Goal: Information Seeking & Learning: Learn about a topic

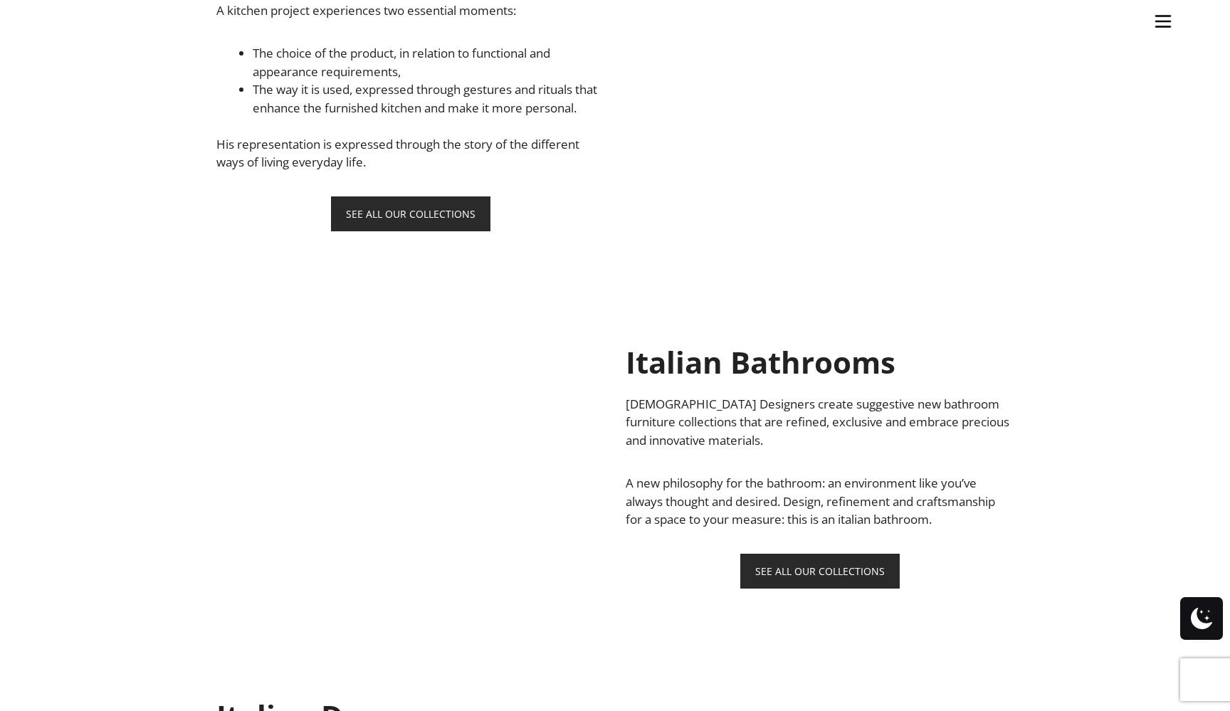
scroll to position [1138, 0]
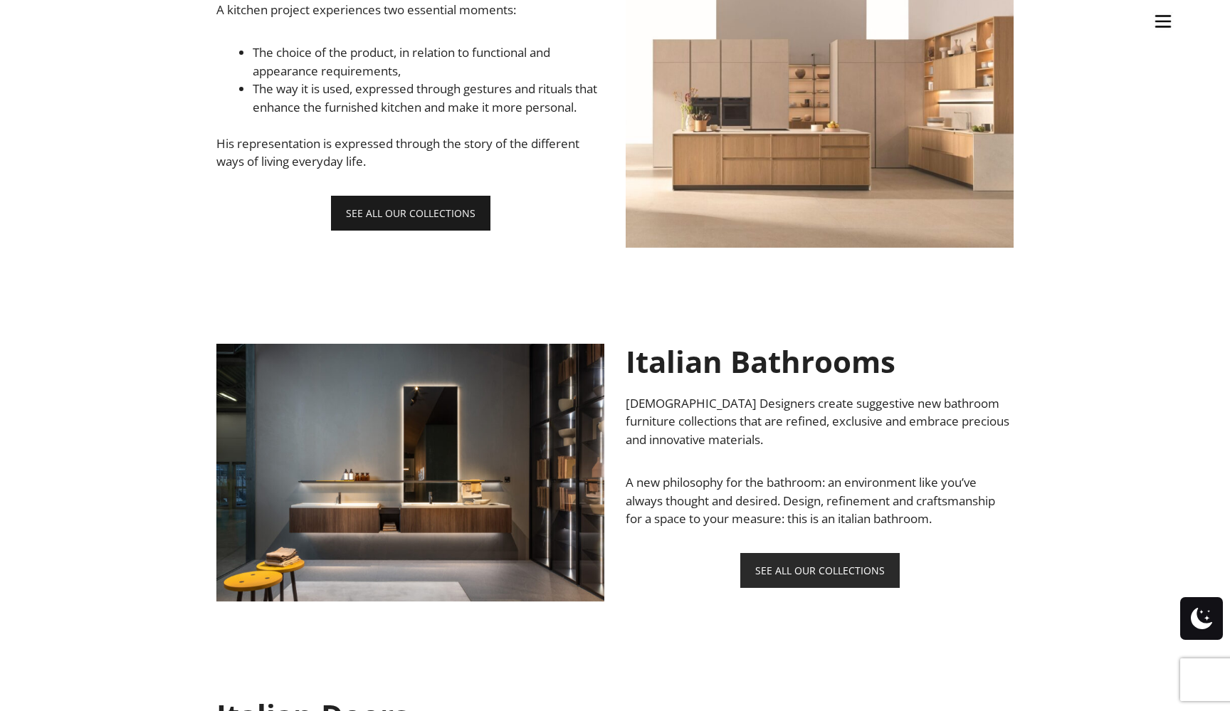
click at [428, 223] on link "SEE ALL OUR COLLECTIONS" at bounding box center [410, 213] width 159 height 35
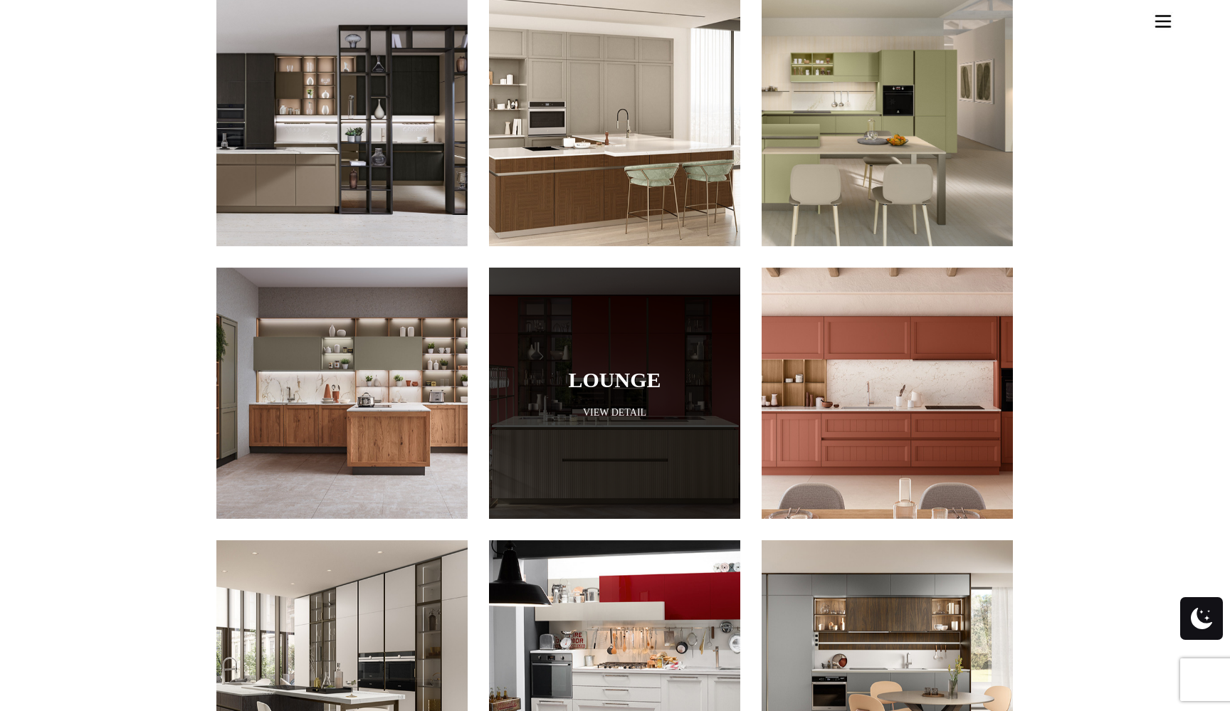
scroll to position [764, 0]
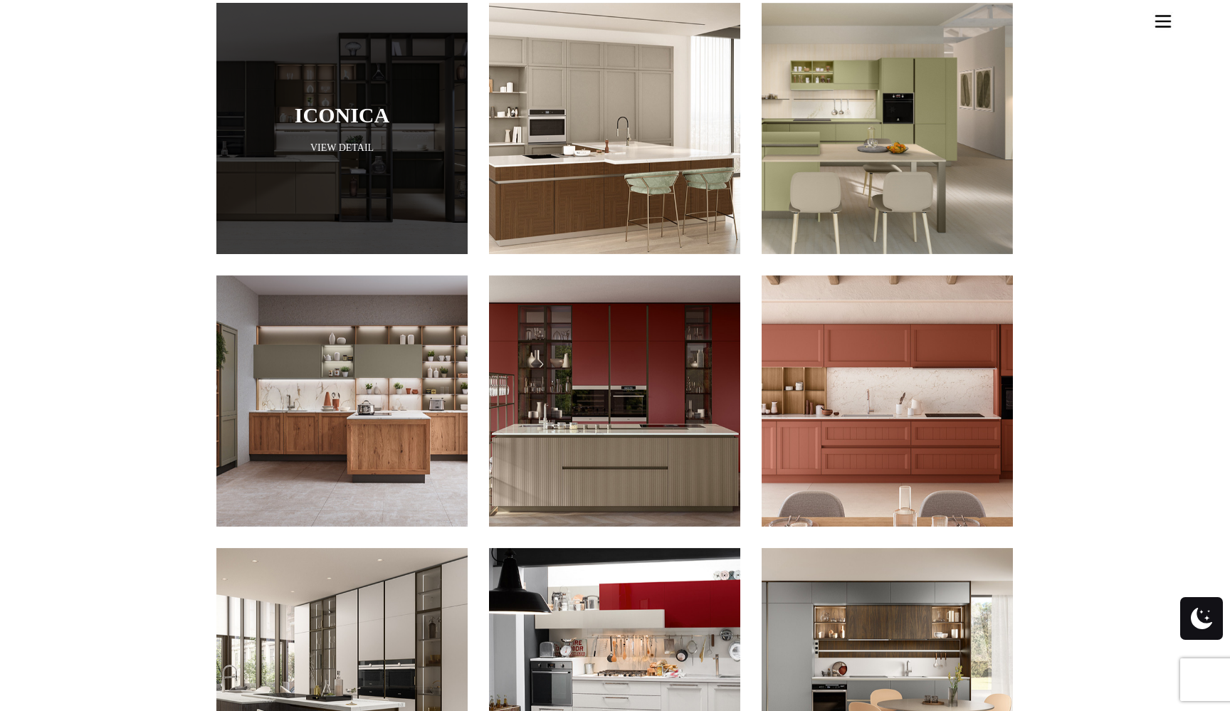
click at [342, 141] on link "View Detail" at bounding box center [341, 148] width 251 height 14
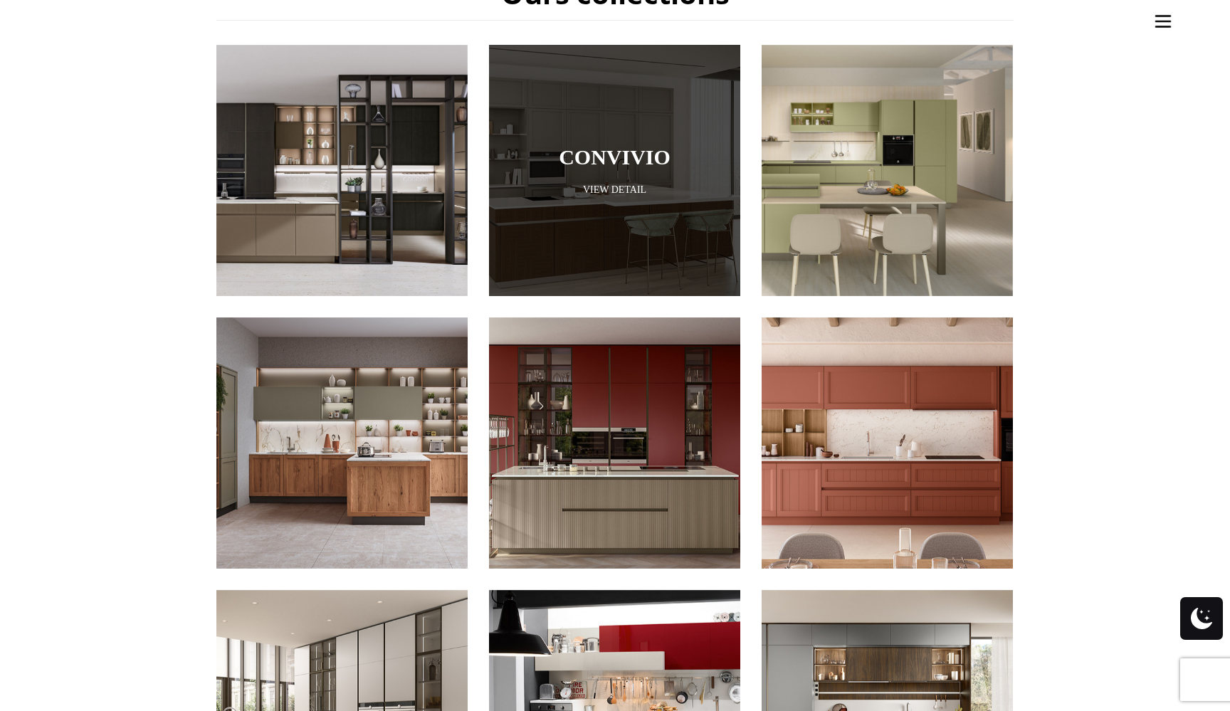
scroll to position [723, 0]
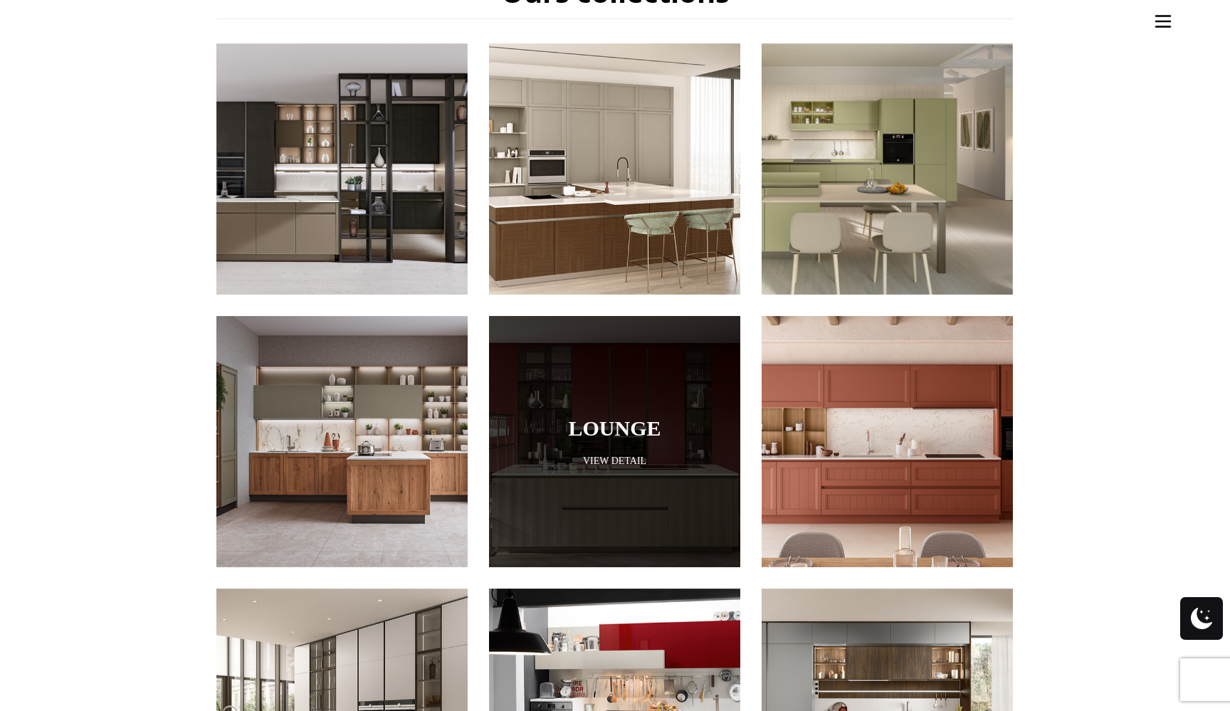
click at [602, 416] on link "Lounge" at bounding box center [615, 427] width 180 height 23
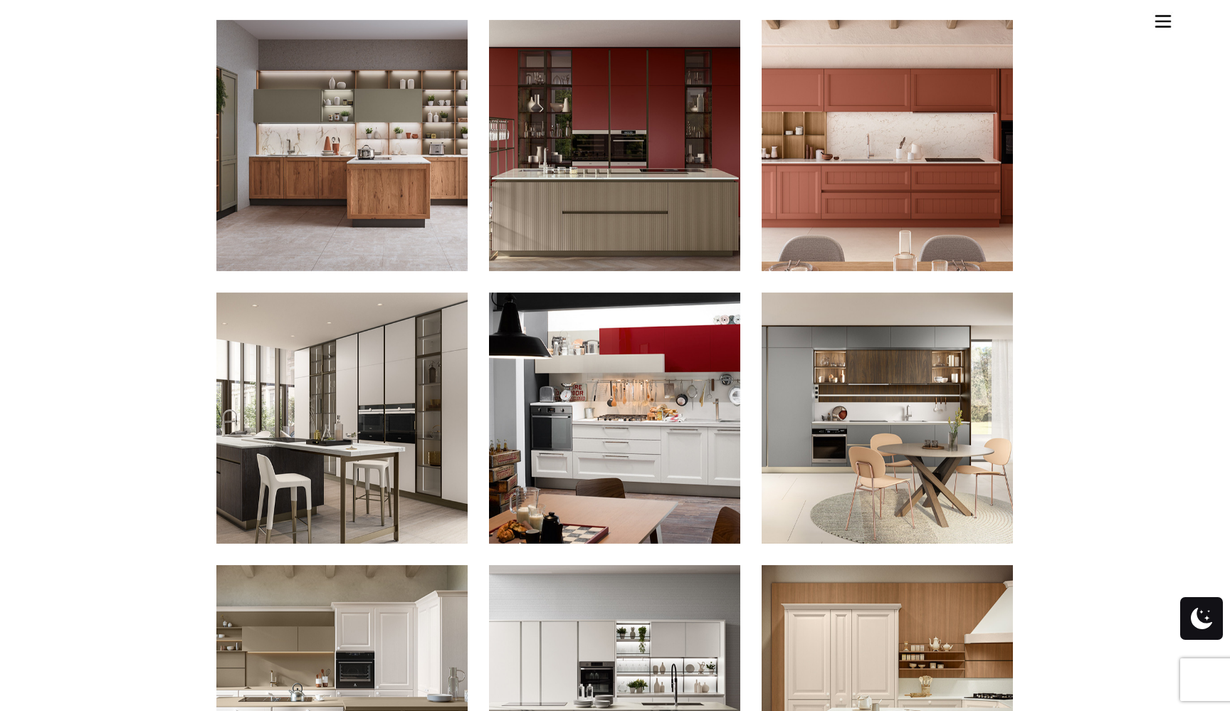
scroll to position [1022, 0]
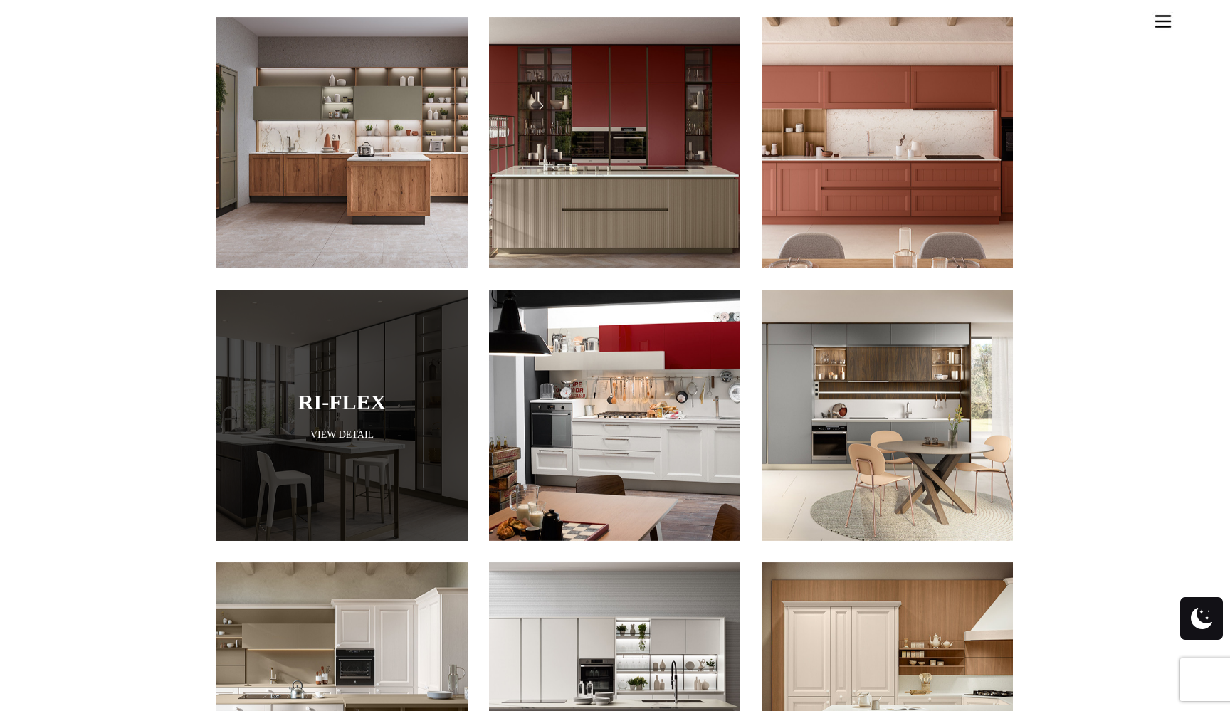
click at [339, 428] on link "View Detail" at bounding box center [341, 435] width 251 height 14
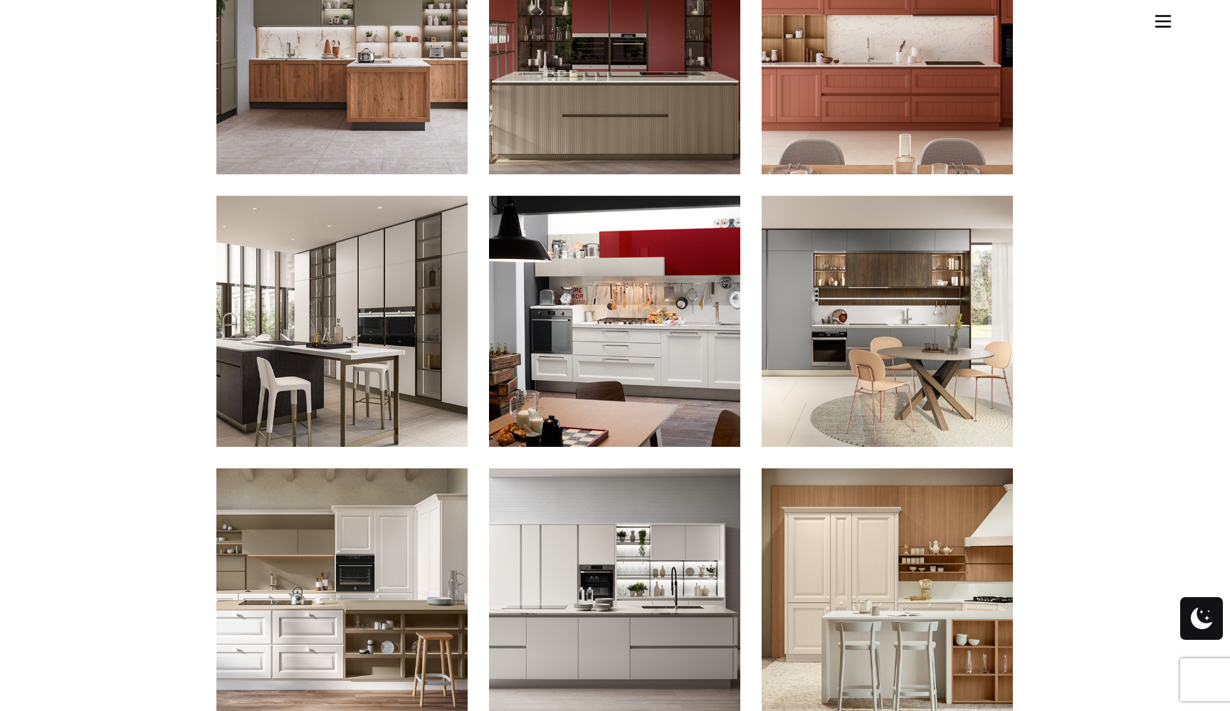
scroll to position [1161, 0]
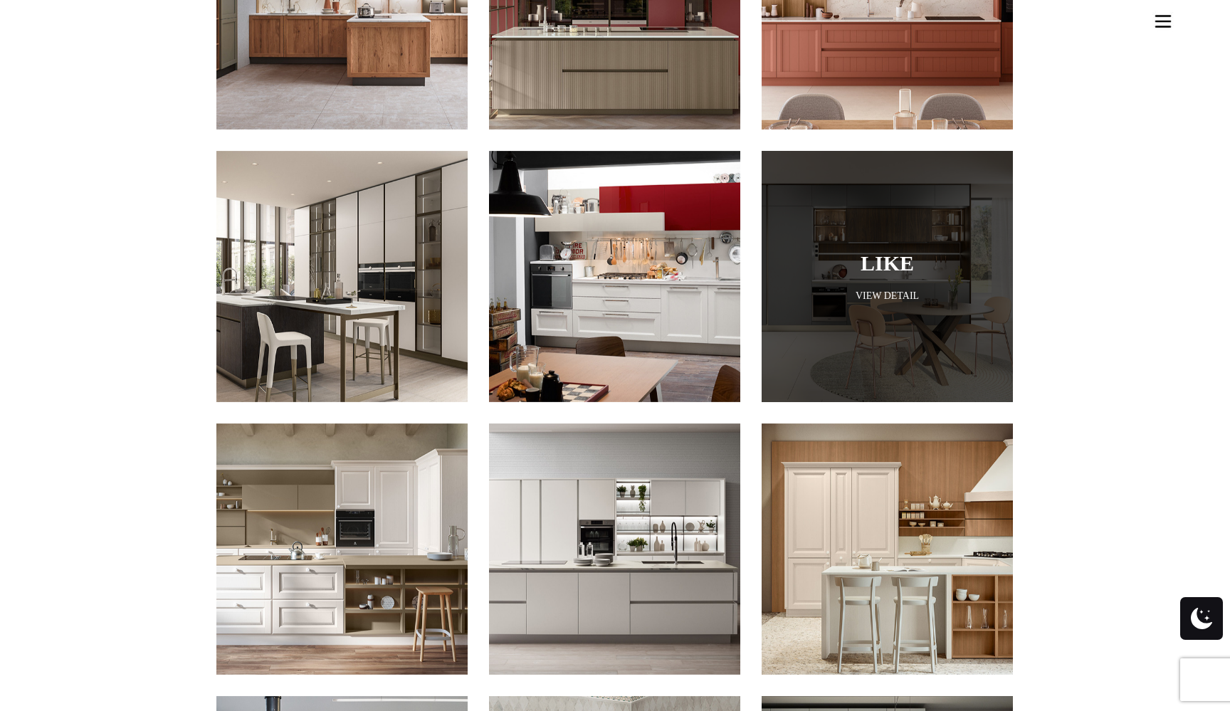
click at [881, 289] on link "View Detail" at bounding box center [887, 296] width 251 height 14
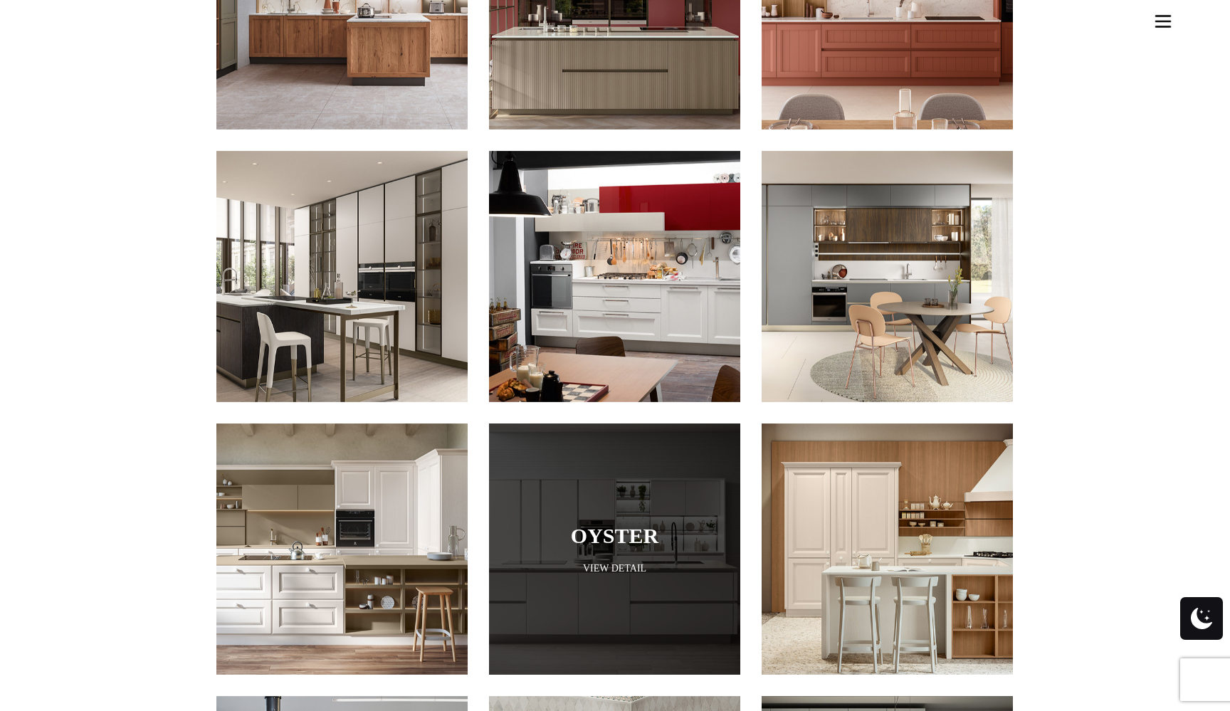
click at [612, 562] on link "View Detail" at bounding box center [614, 569] width 251 height 14
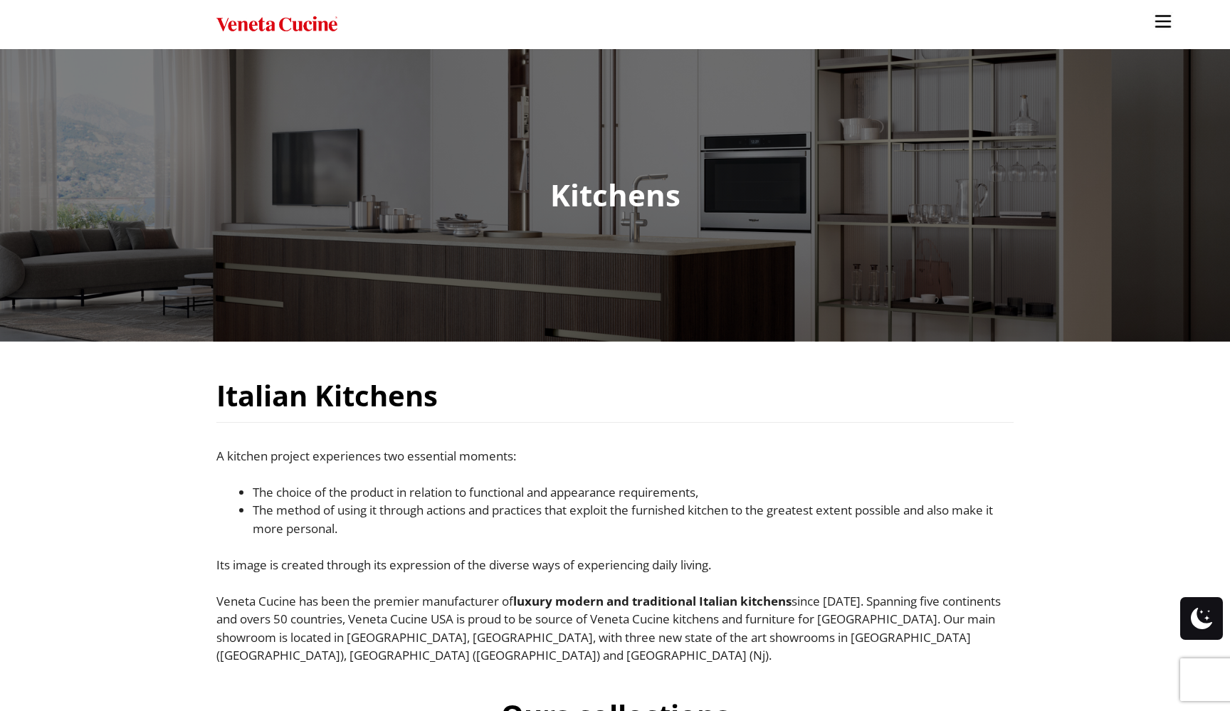
scroll to position [0, 0]
click at [1163, 19] on img "Site" at bounding box center [1162, 21] width 21 height 21
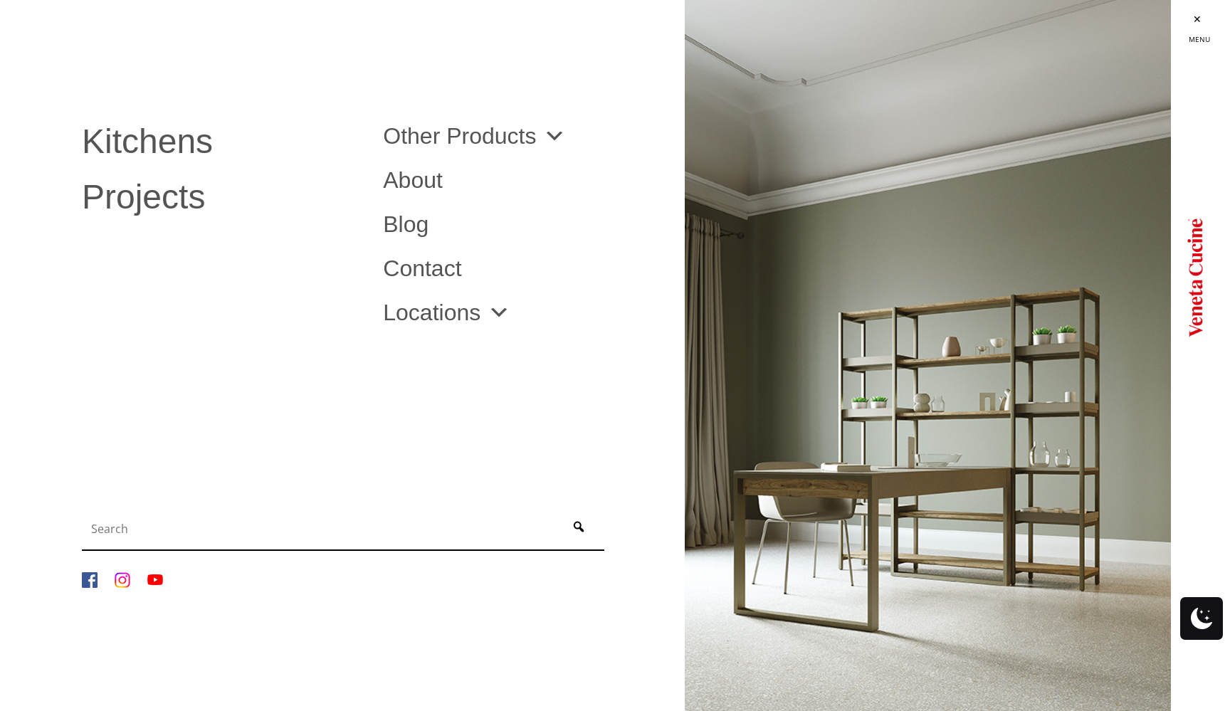
click at [1163, 19] on div "Site" at bounding box center [1195, 277] width 128 height 533
click at [124, 201] on link "Projects" at bounding box center [222, 197] width 280 height 34
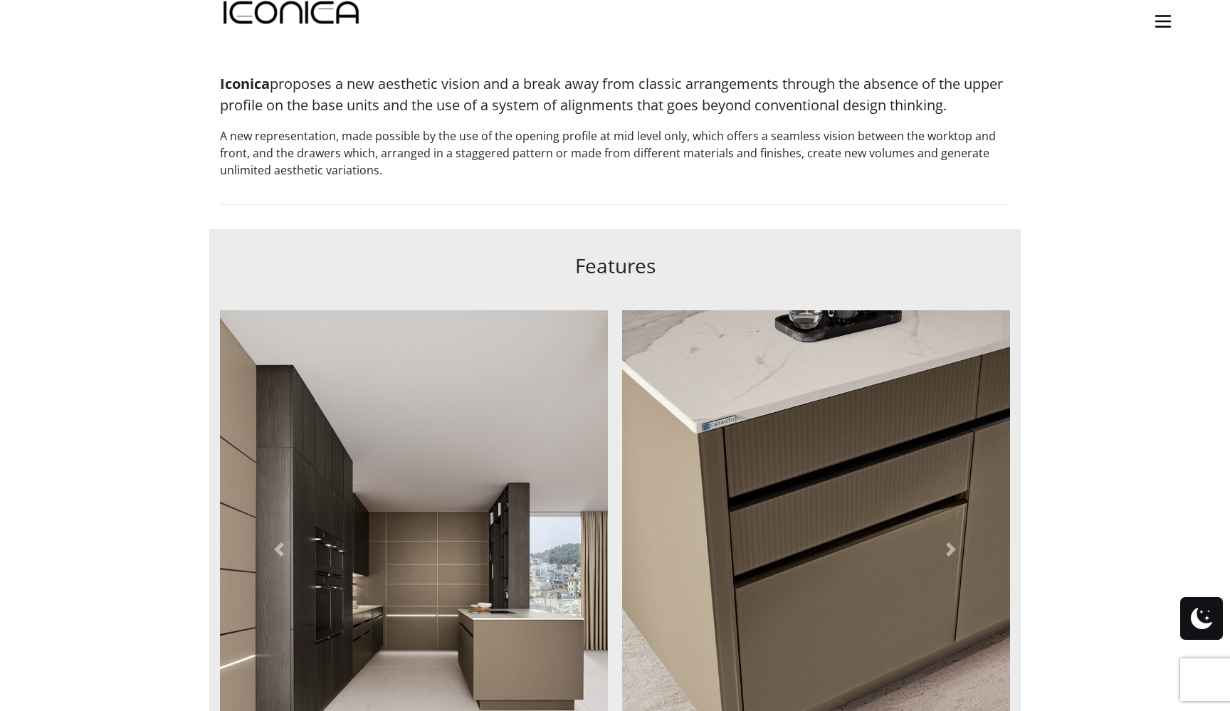
scroll to position [845, 0]
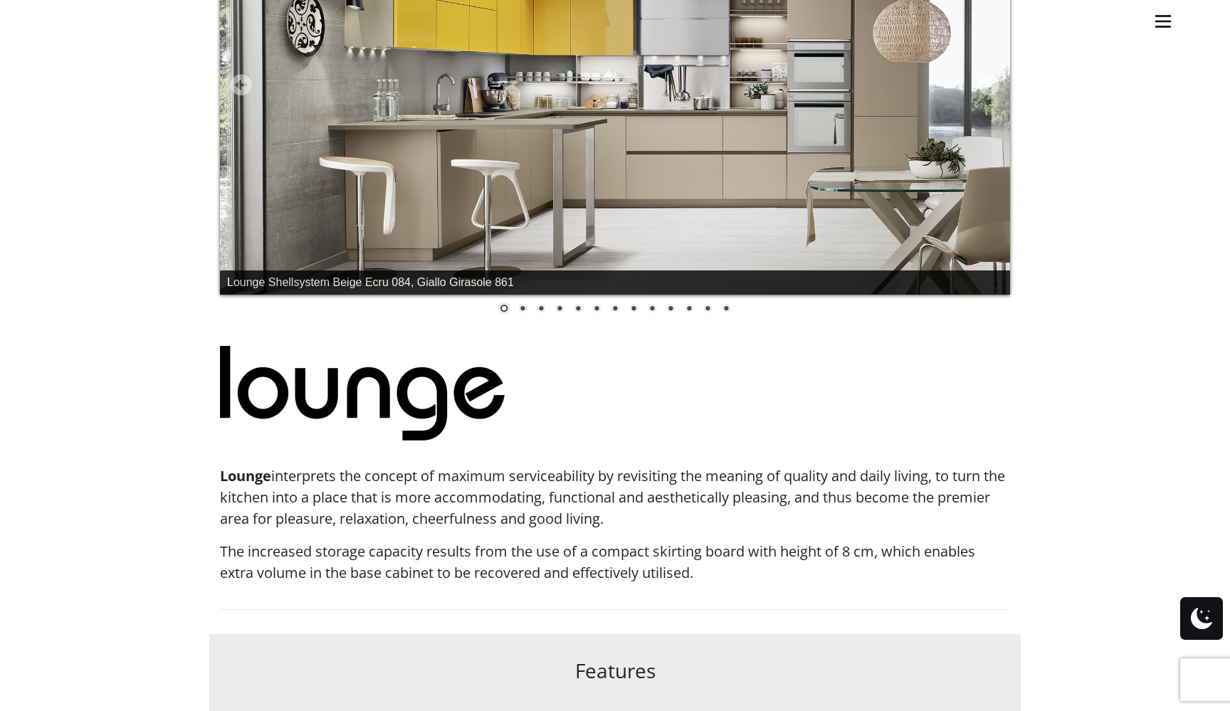
scroll to position [480, 0]
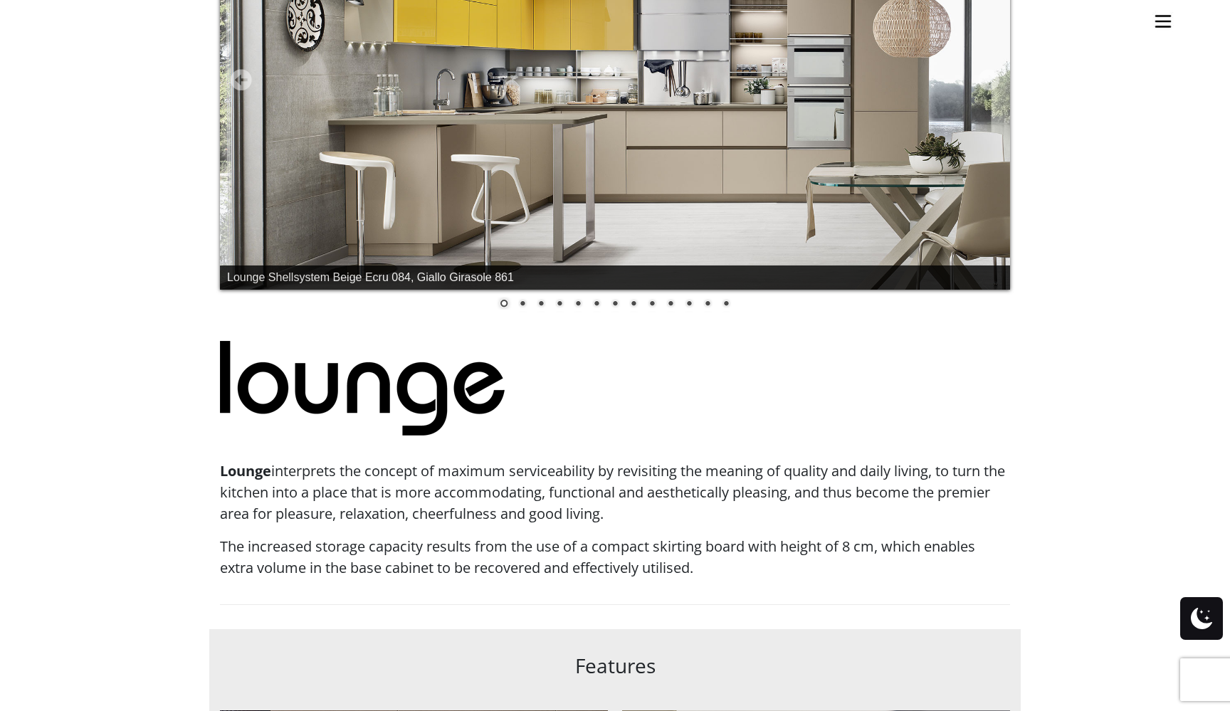
click at [521, 304] on link "2" at bounding box center [523, 305] width 16 height 16
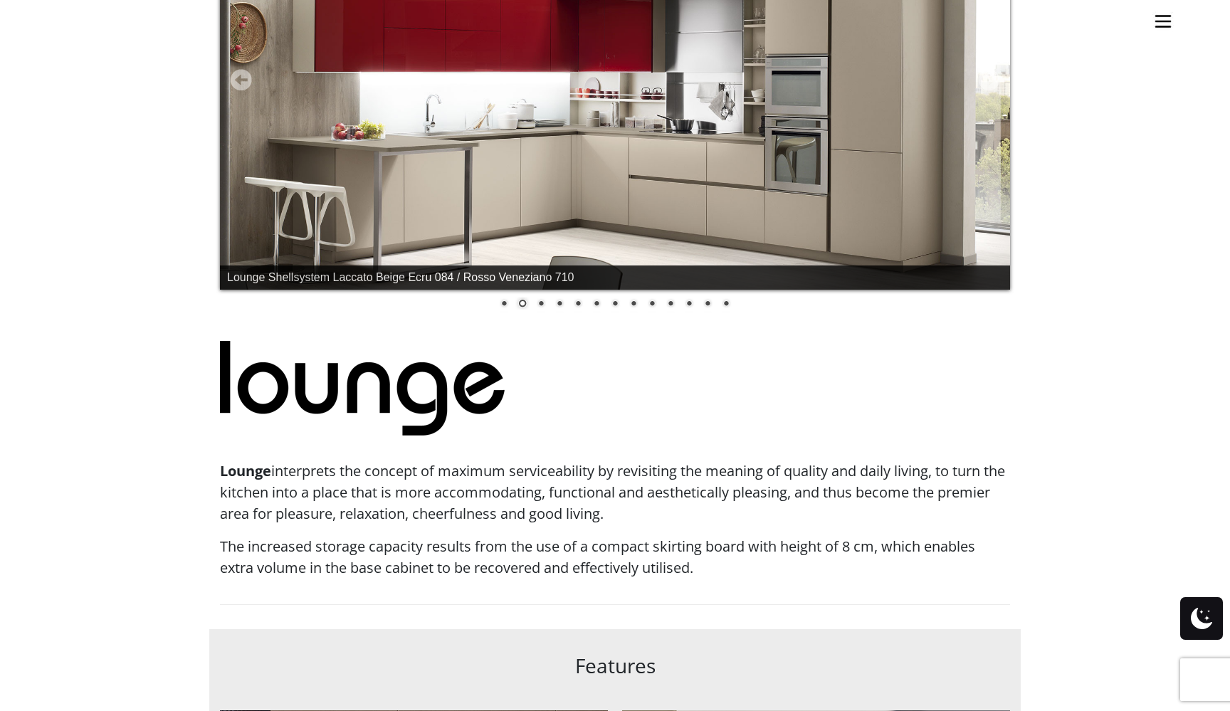
click at [547, 305] on link "3" at bounding box center [541, 305] width 16 height 16
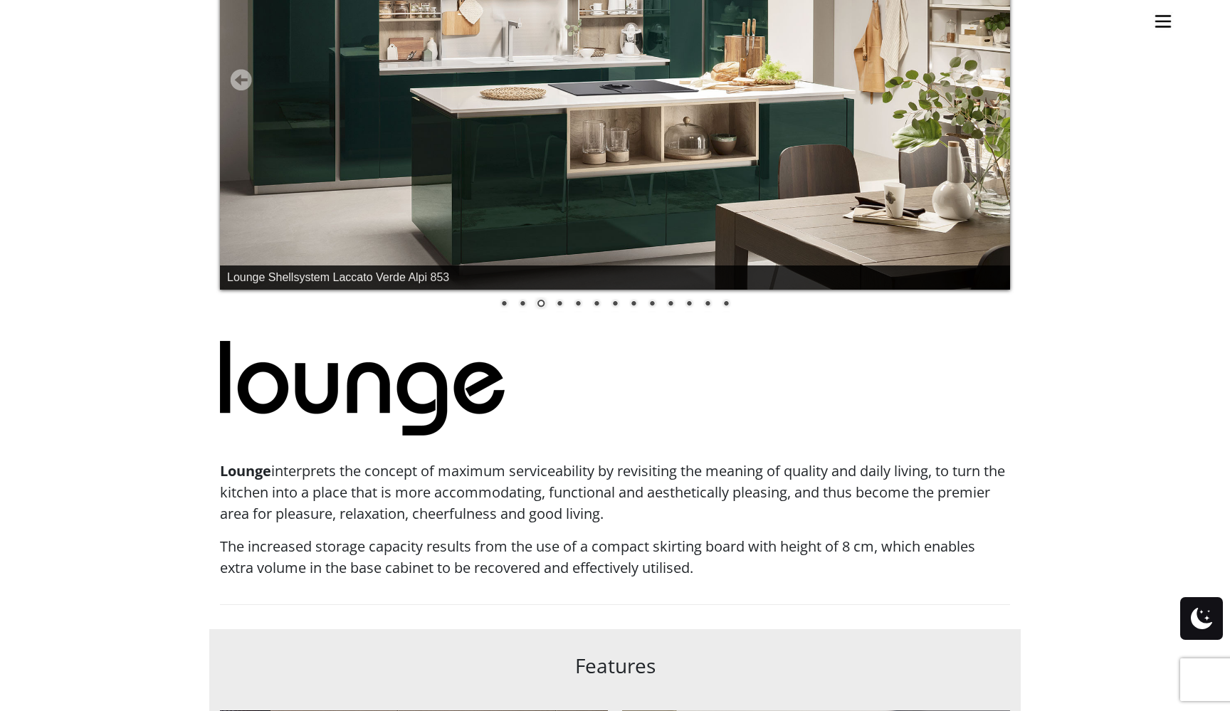
click at [570, 307] on link "5" at bounding box center [578, 305] width 16 height 16
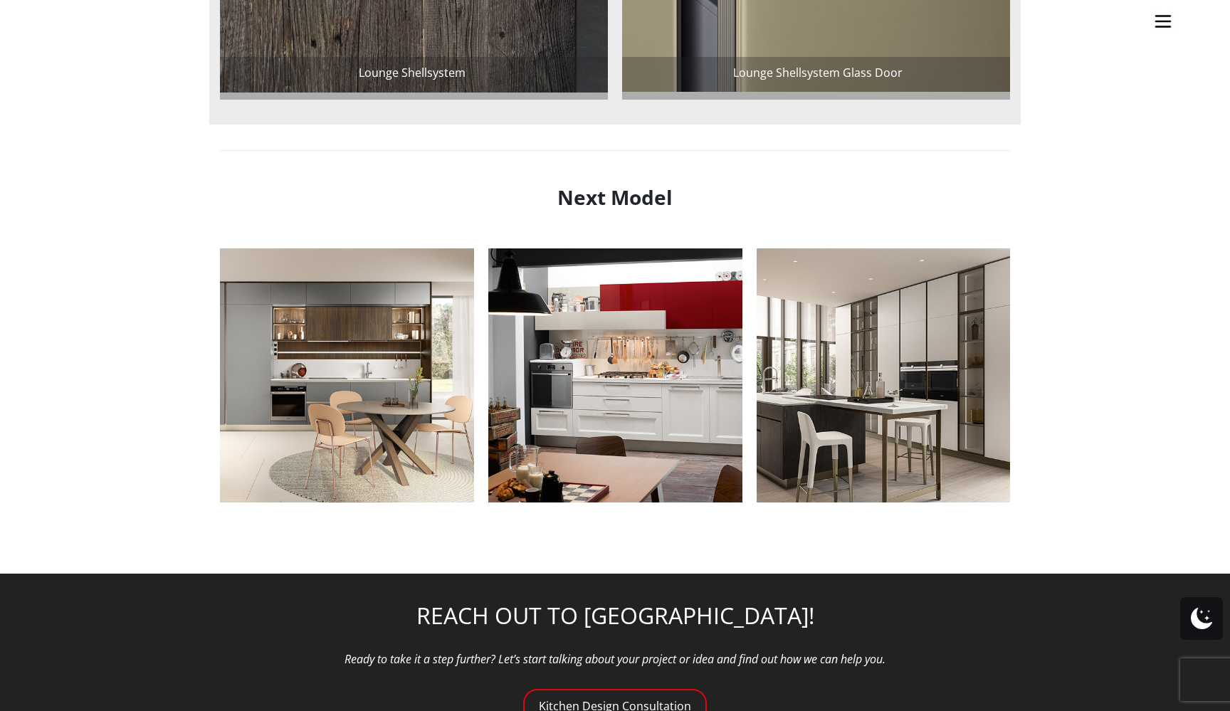
scroll to position [1599, 0]
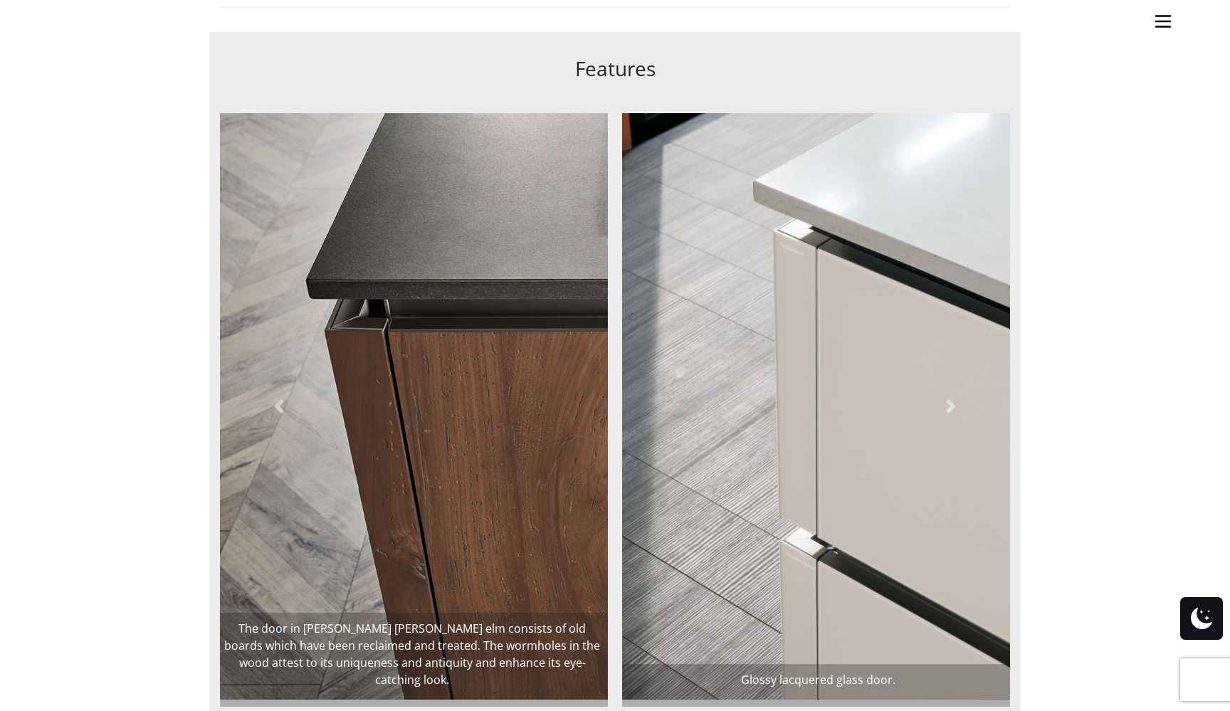
scroll to position [1248, 0]
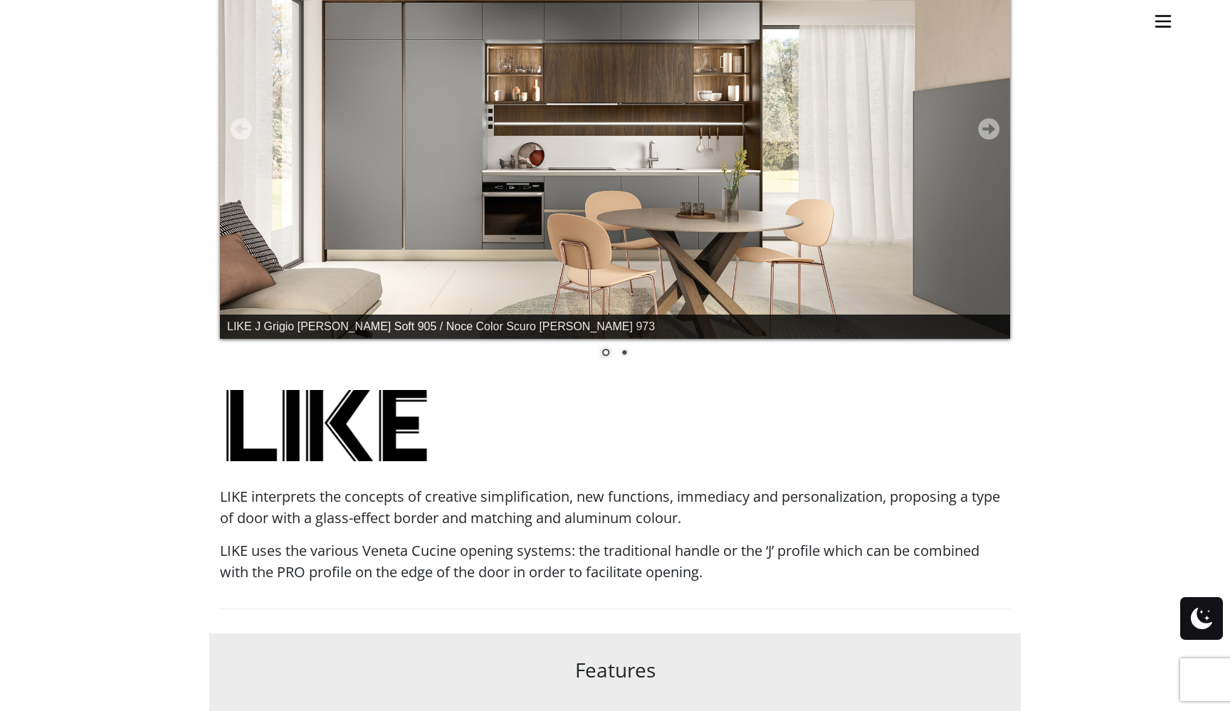
scroll to position [435, 0]
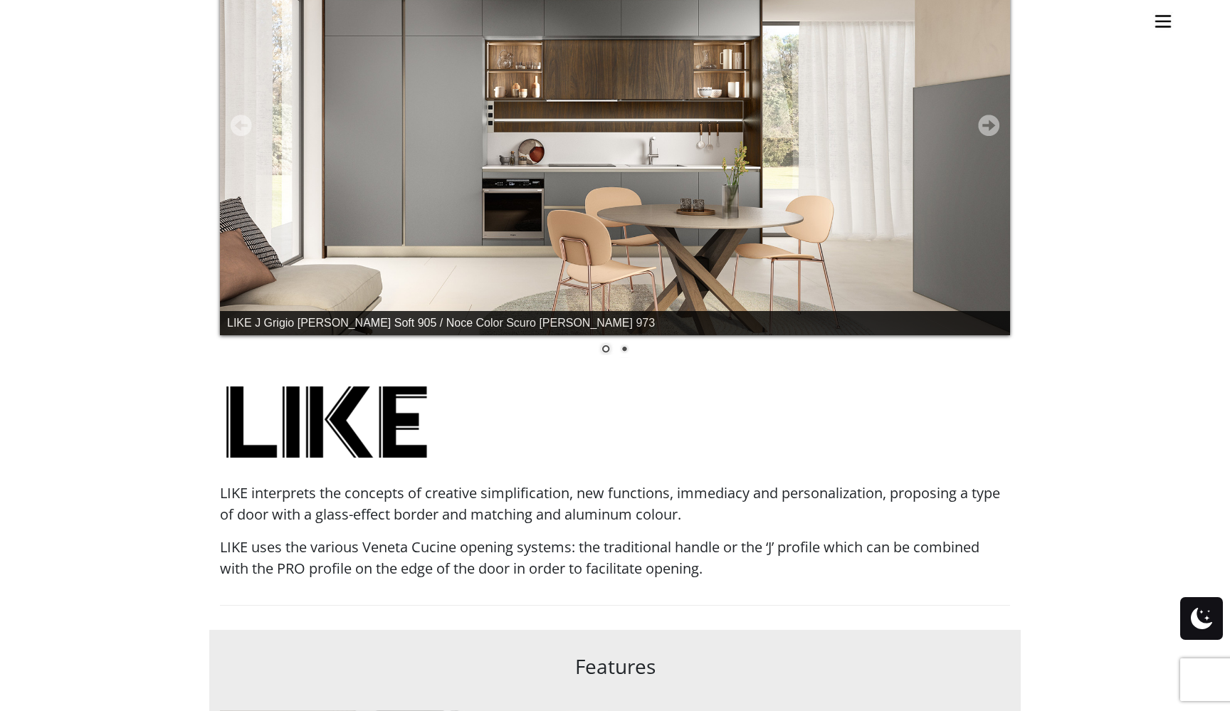
click at [623, 349] on link "2" at bounding box center [624, 350] width 16 height 16
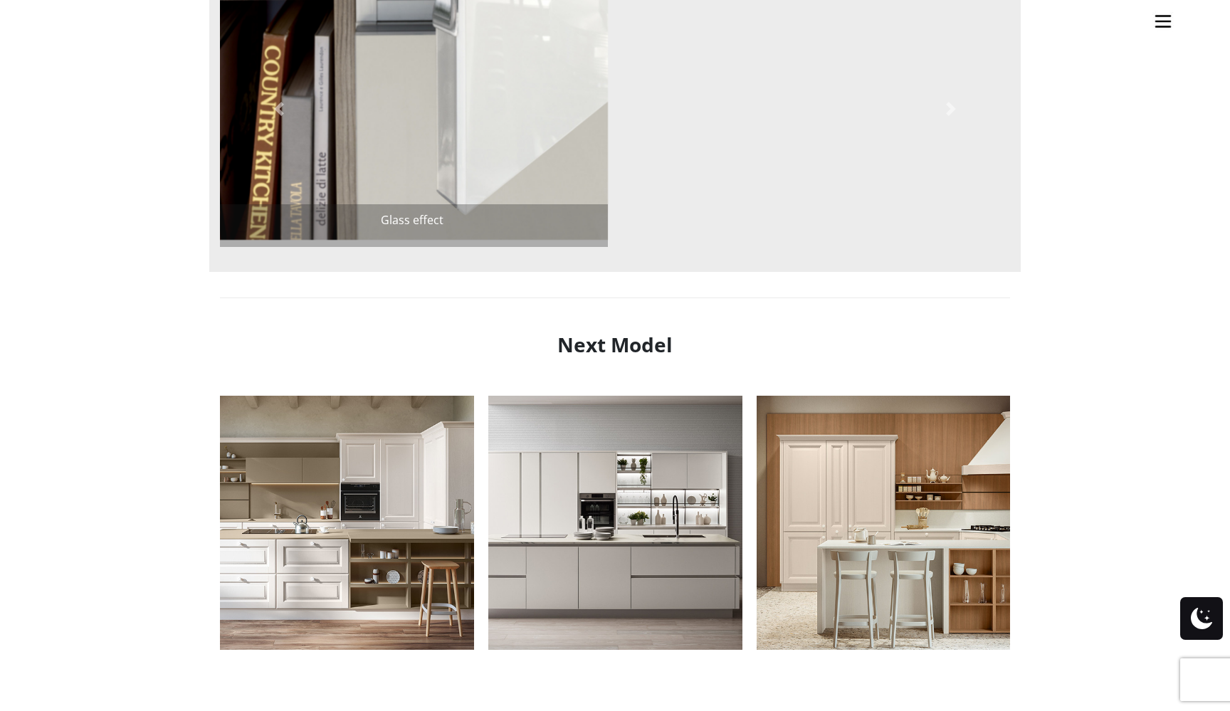
scroll to position [1176, 0]
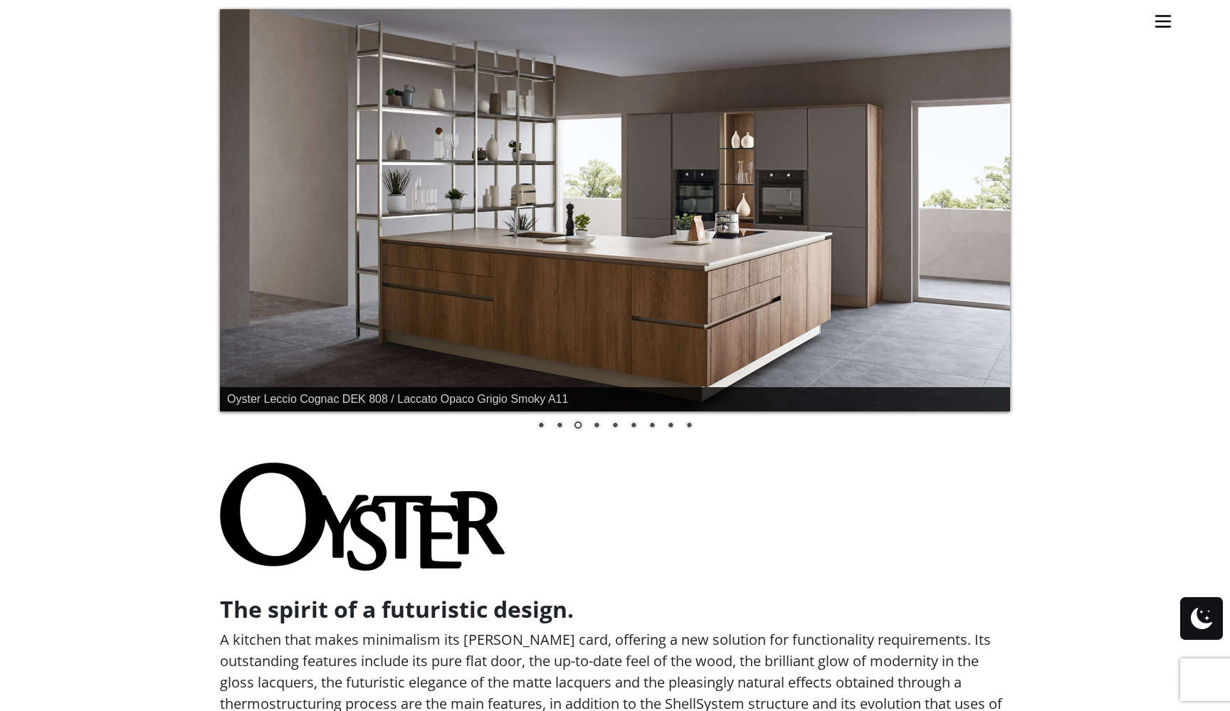
scroll to position [356, 0]
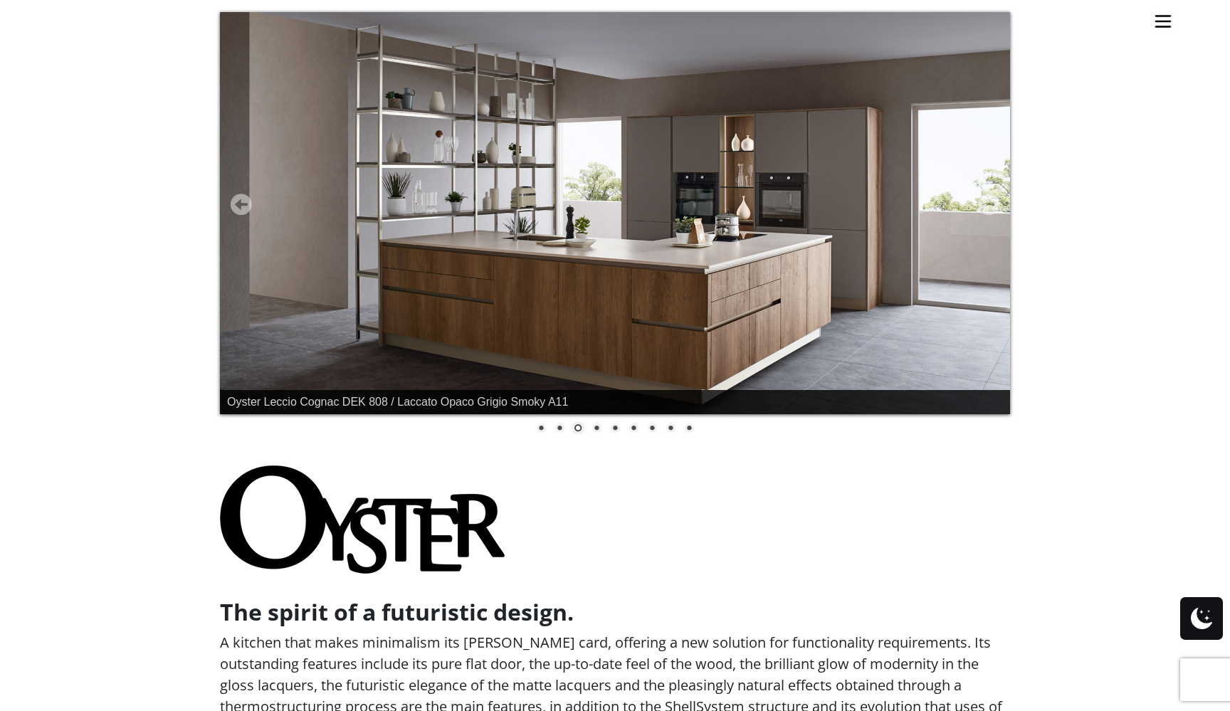
click at [594, 428] on link "4" at bounding box center [597, 429] width 16 height 16
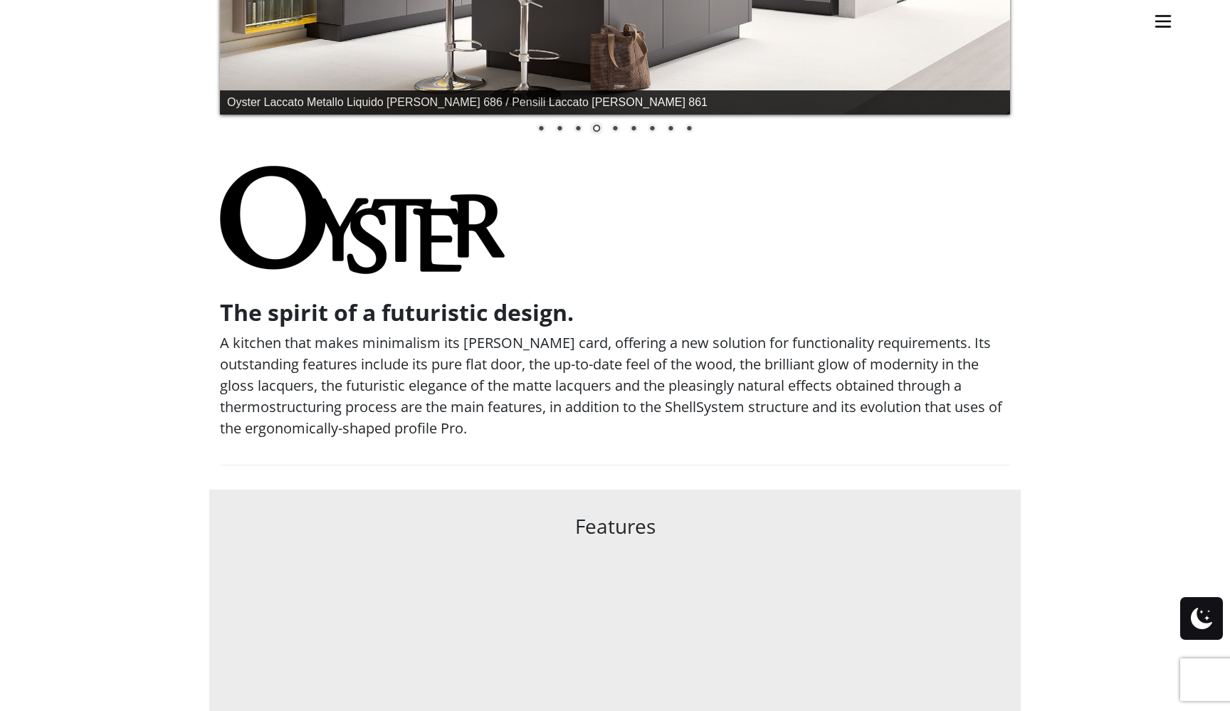
scroll to position [506, 0]
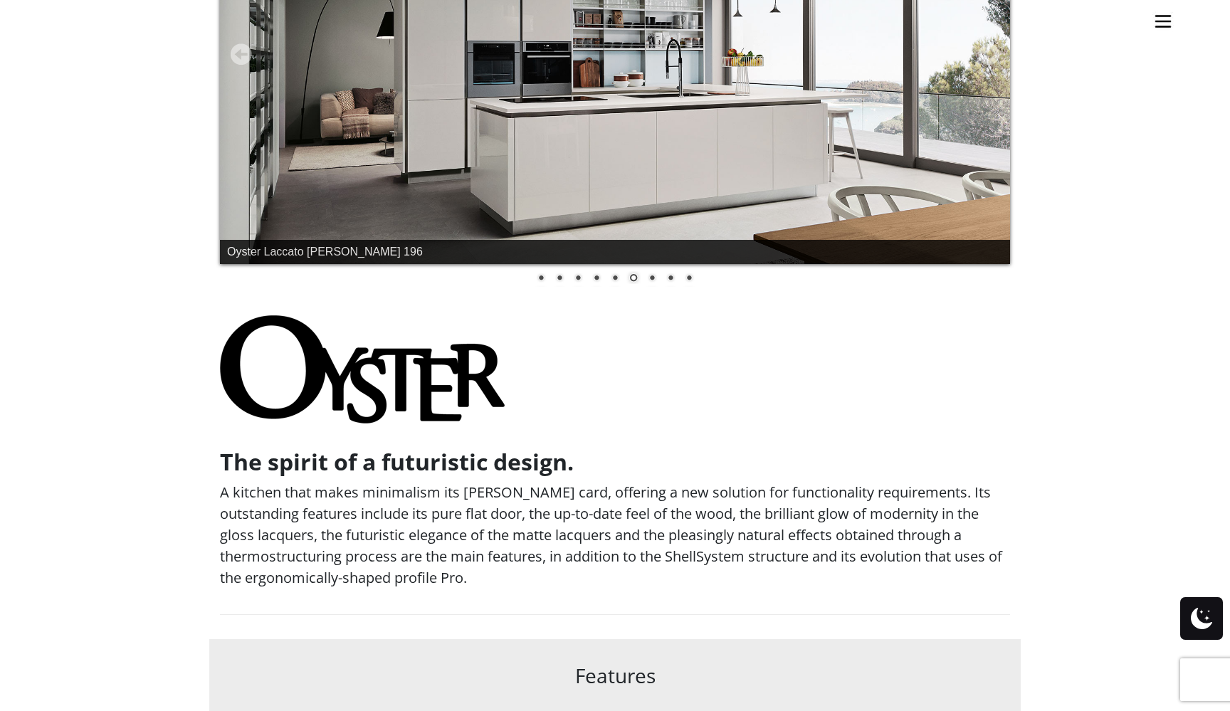
click at [597, 277] on link "4" at bounding box center [597, 279] width 16 height 16
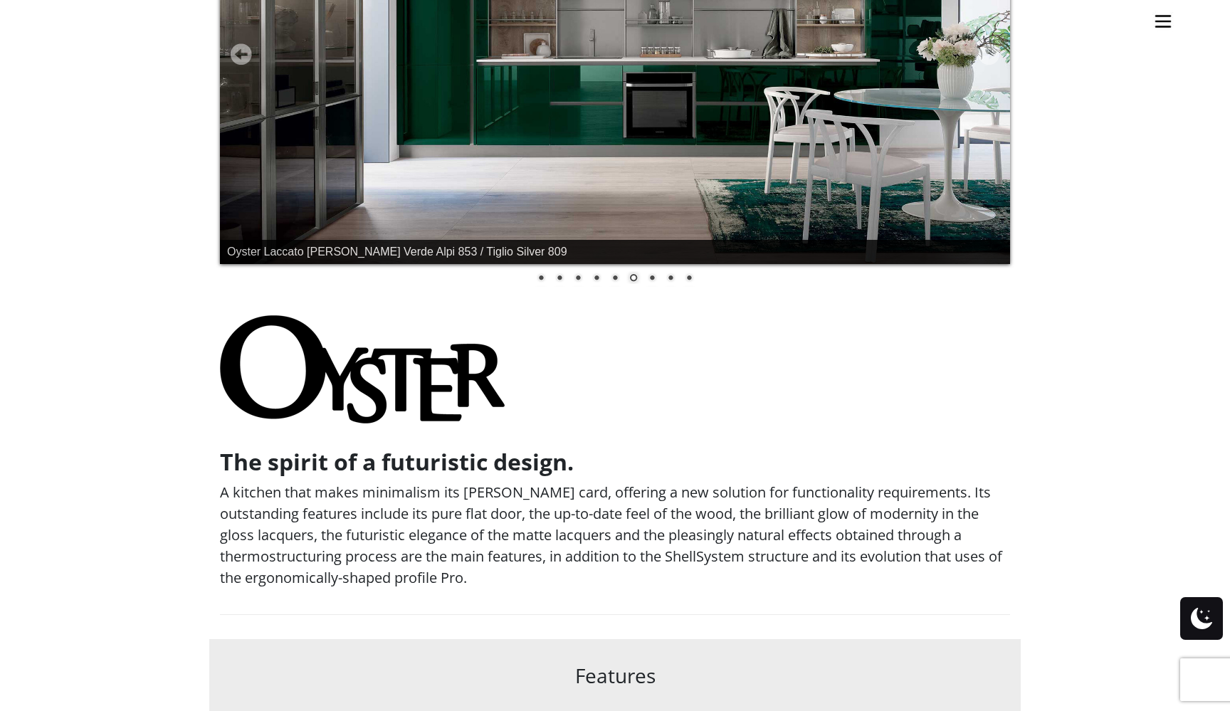
click at [596, 277] on link "4" at bounding box center [597, 279] width 16 height 16
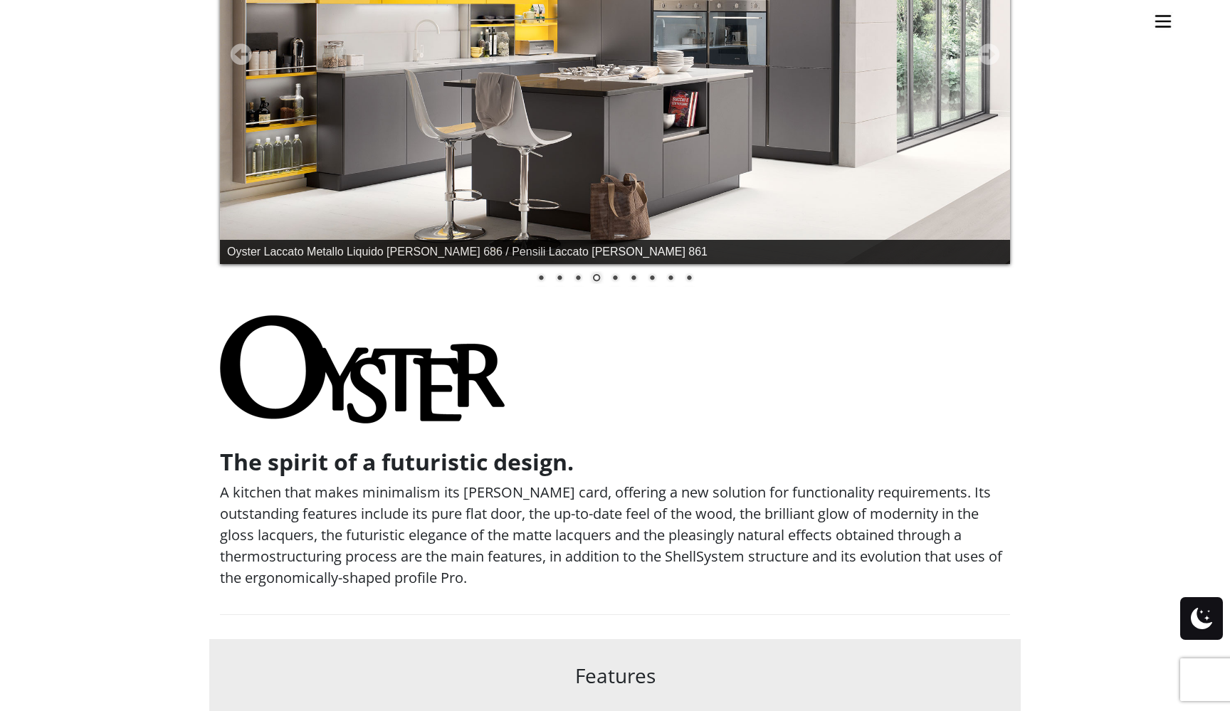
click at [596, 277] on link "4" at bounding box center [597, 279] width 16 height 16
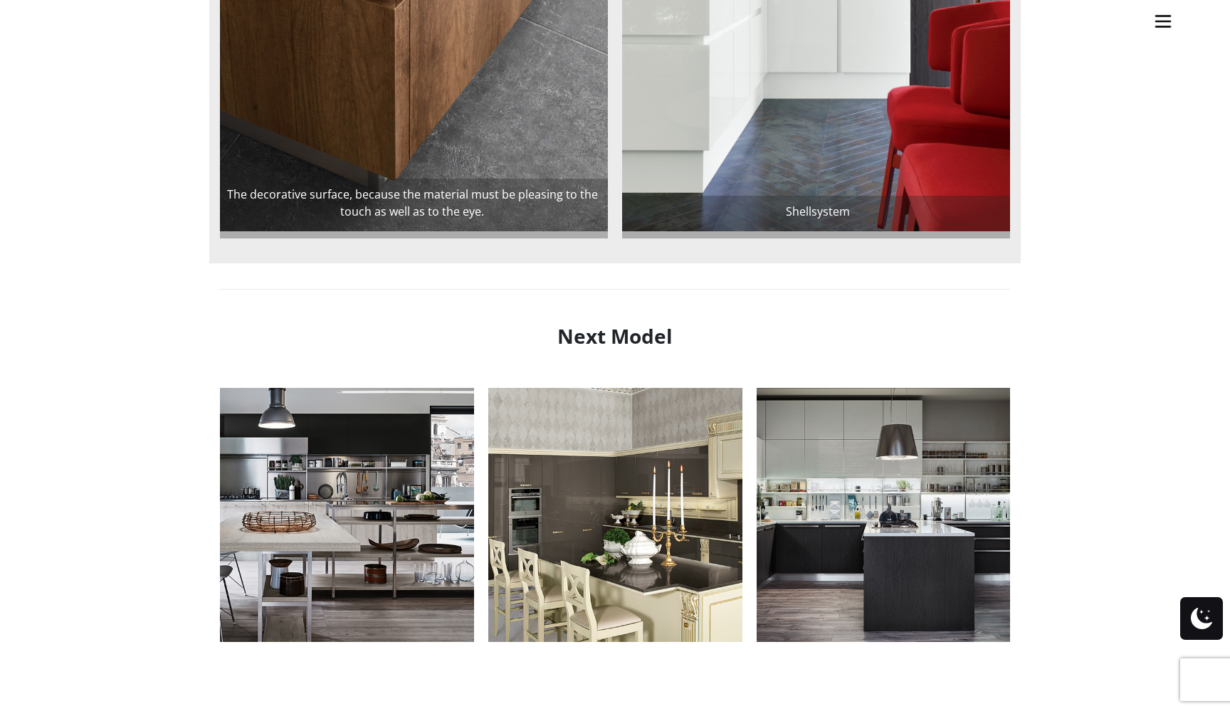
scroll to position [1320, 0]
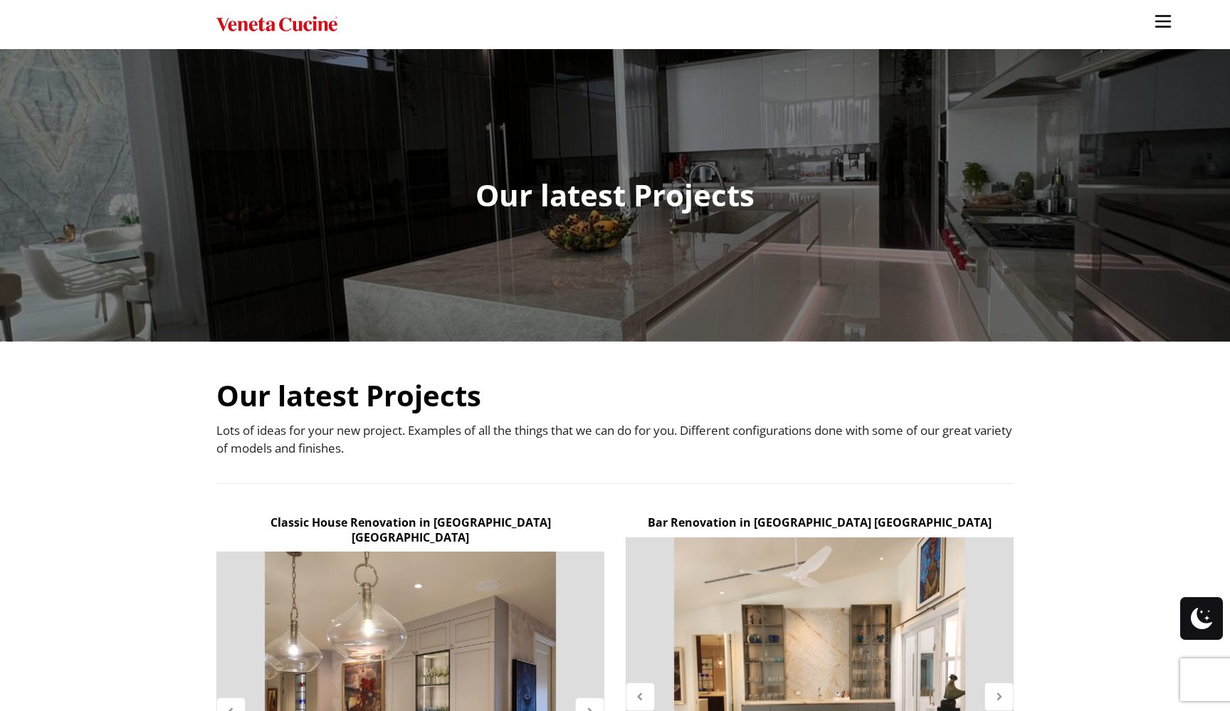
click at [269, 26] on img "Site" at bounding box center [276, 24] width 121 height 21
